Goal: Transaction & Acquisition: Download file/media

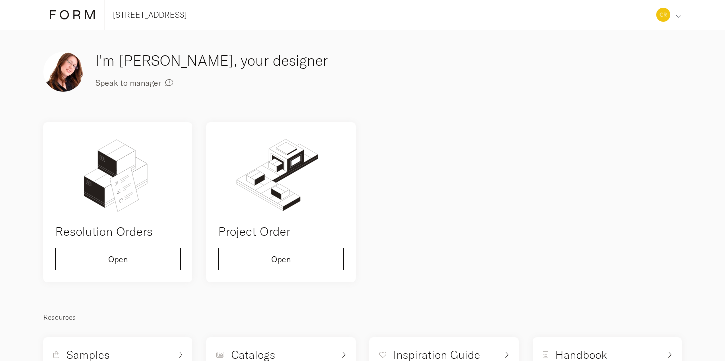
click at [678, 16] on icon at bounding box center [678, 16] width 5 height 6
click at [638, 101] on div "Profile" at bounding box center [641, 95] width 88 height 26
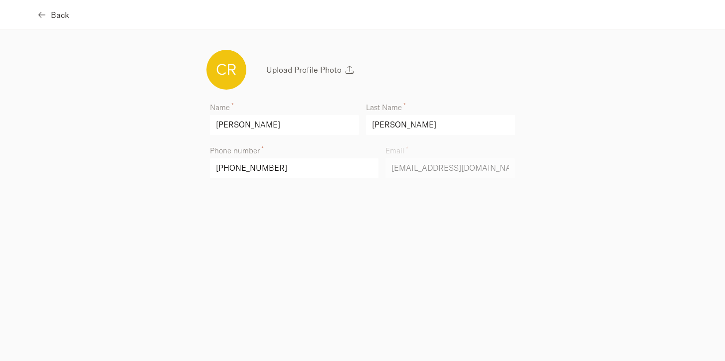
click at [56, 16] on span "Back" at bounding box center [60, 15] width 18 height 8
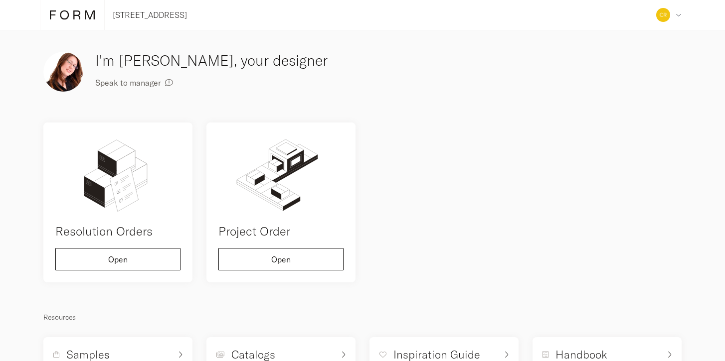
click at [227, 95] on div "I'm [PERSON_NAME], your designer Speak to manager" at bounding box center [362, 72] width 652 height 58
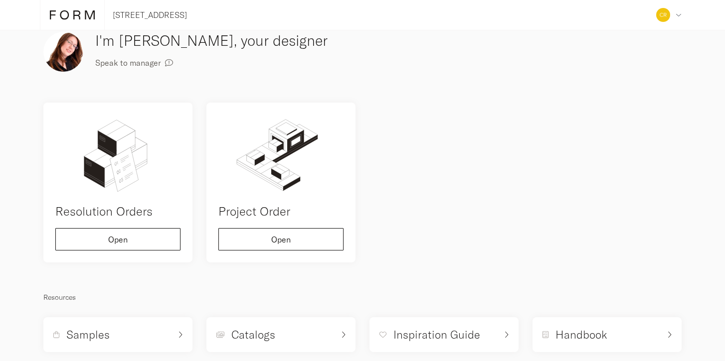
scroll to position [36, 0]
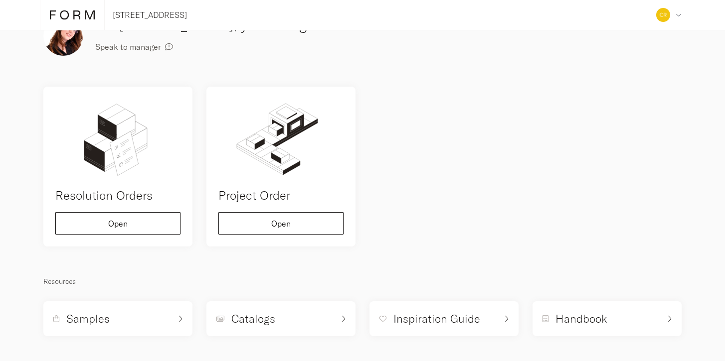
click at [72, 16] on icon at bounding box center [72, 14] width 45 height 11
click at [670, 15] on div "Address Collaborators Profile Deposits Log out" at bounding box center [668, 15] width 33 height 30
click at [618, 118] on span "Deposits" at bounding box center [619, 121] width 31 height 8
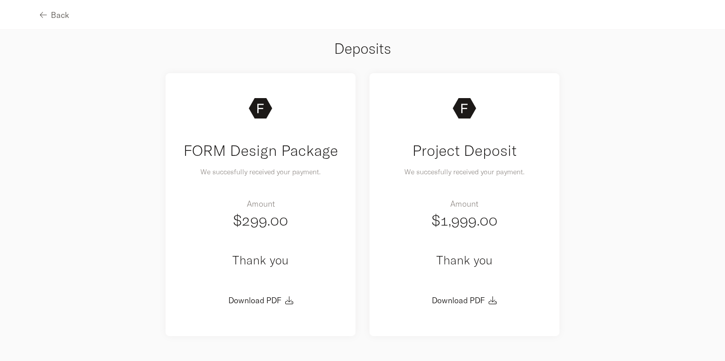
click at [620, 162] on div "FORM Design Package We succesfully received your payment. Amount $299.00 Thank …" at bounding box center [362, 204] width 652 height 277
click at [45, 14] on span "button" at bounding box center [43, 15] width 7 height 8
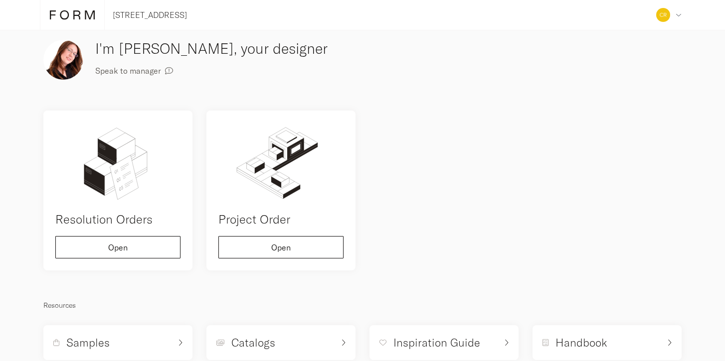
click at [53, 15] on icon at bounding box center [53, 14] width 6 height 9
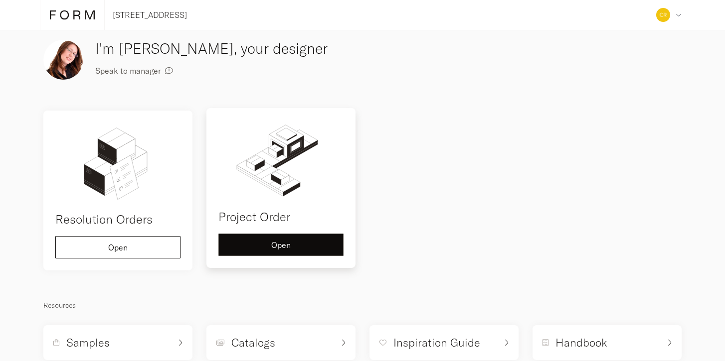
click at [283, 249] on span "Open" at bounding box center [280, 245] width 19 height 8
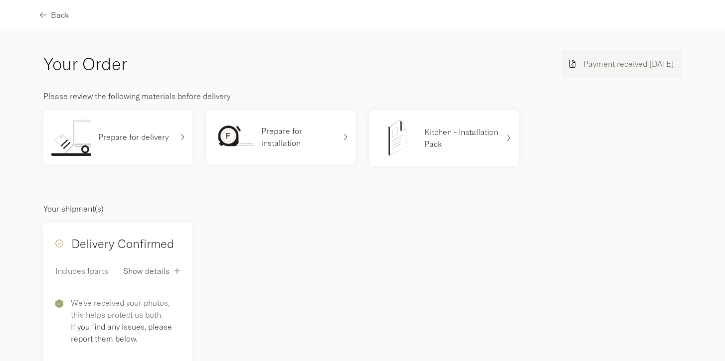
click at [267, 258] on div "Delivery Confirmed Includes: 1 parts Show details We’ve received your photos, t…" at bounding box center [362, 335] width 652 height 239
click at [153, 274] on span "Show details" at bounding box center [146, 271] width 46 height 8
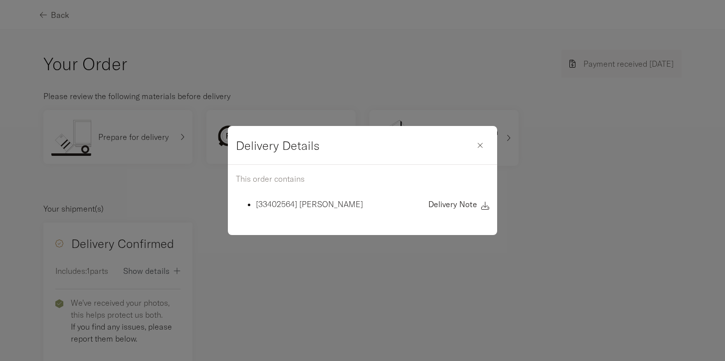
click at [446, 207] on span "Delivery Note" at bounding box center [452, 204] width 49 height 8
click at [484, 147] on div "button" at bounding box center [480, 146] width 18 height 8
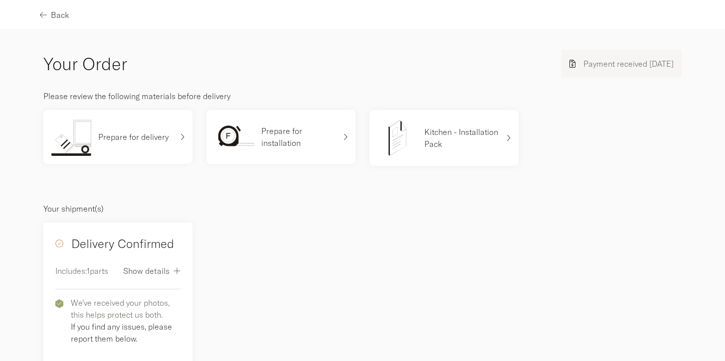
click at [218, 270] on div "Delivery Confirmed Includes: 1 parts Show details We’ve received your photos, t…" at bounding box center [362, 335] width 652 height 239
click at [450, 143] on p "Kitchen - Installation Pack" at bounding box center [461, 138] width 75 height 24
click at [176, 133] on div "Prepare for delivery" at bounding box center [117, 137] width 149 height 54
click at [281, 150] on div "Prepare for installation" at bounding box center [275, 137] width 122 height 38
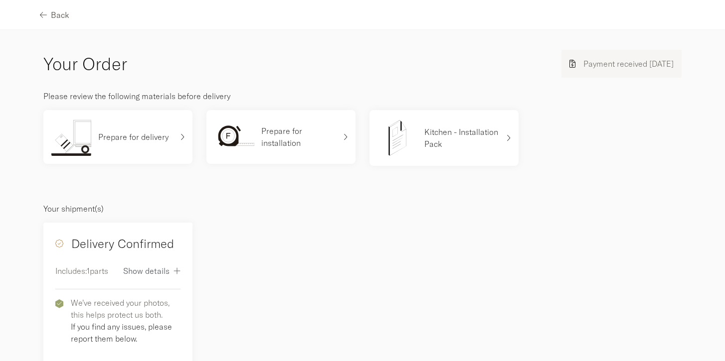
click at [226, 247] on div "Delivery Confirmed Includes: 1 parts Show details We’ve received your photos, t…" at bounding box center [362, 335] width 652 height 239
click at [583, 67] on p "Payment received 01 Nov 2022" at bounding box center [628, 64] width 90 height 12
click at [587, 67] on p "Payment received 01 Nov 2022" at bounding box center [628, 64] width 90 height 12
click at [653, 63] on p "Payment received 01 Nov 2022" at bounding box center [628, 64] width 90 height 12
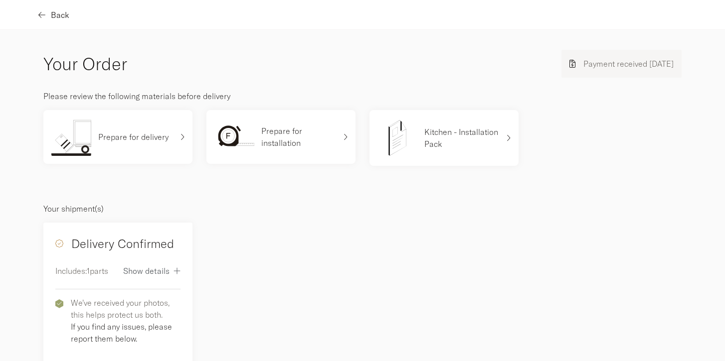
click at [46, 16] on span "button" at bounding box center [43, 15] width 7 height 8
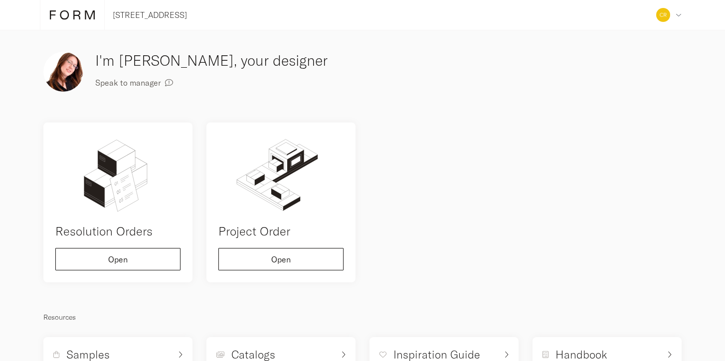
click at [376, 62] on h3 "I'm Stacie, your designer" at bounding box center [245, 60] width 301 height 21
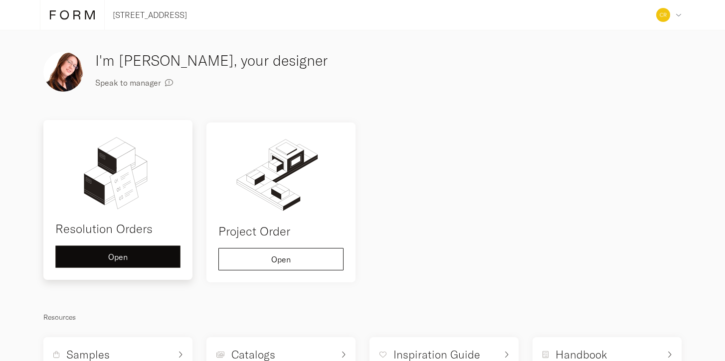
click at [157, 256] on div "Open" at bounding box center [118, 257] width 108 height 8
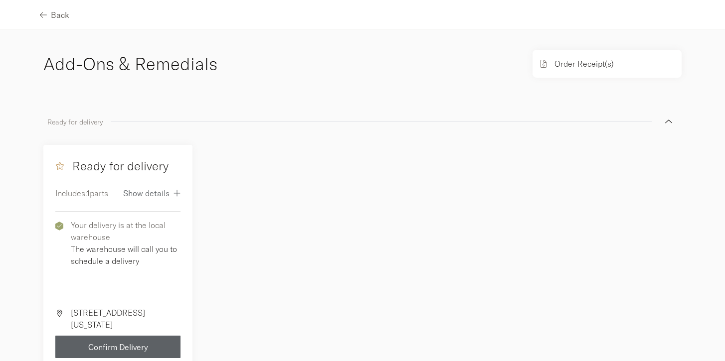
click at [195, 160] on div "Ready for delivery Includes: 1 parts Show details Your delivery is at the local…" at bounding box center [117, 257] width 163 height 225
click at [557, 65] on p "Order Receipt(s)" at bounding box center [583, 64] width 59 height 12
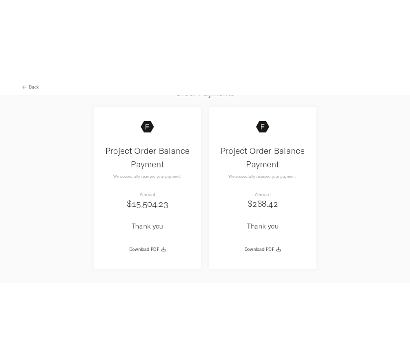
scroll to position [36, 0]
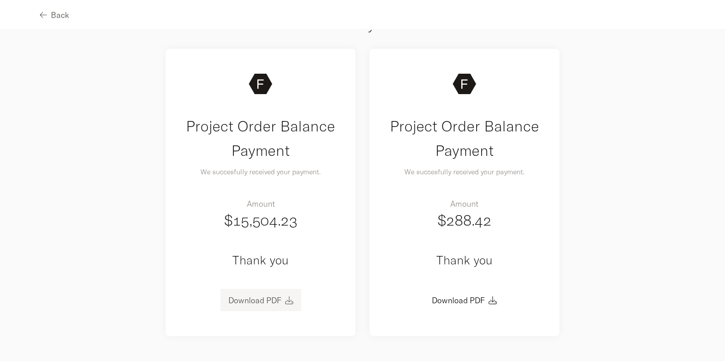
click at [286, 300] on icon "button" at bounding box center [289, 301] width 8 height 8
click at [270, 305] on link "Download PDF" at bounding box center [254, 301] width 53 height 10
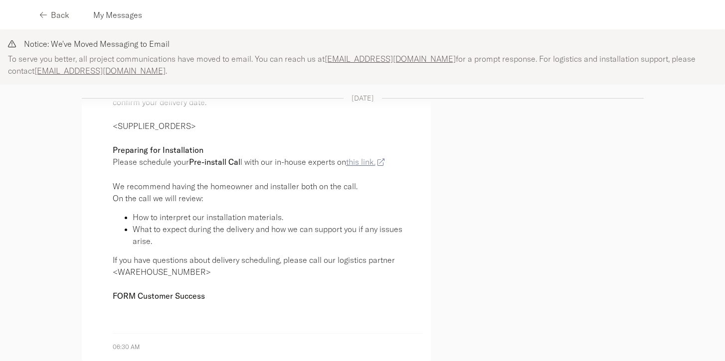
scroll to position [4416, 0]
click at [331, 226] on p "What to expect during the delivery and how we can support you if any issues ari…" at bounding box center [278, 235] width 290 height 24
